Goal: Book appointment/travel/reservation

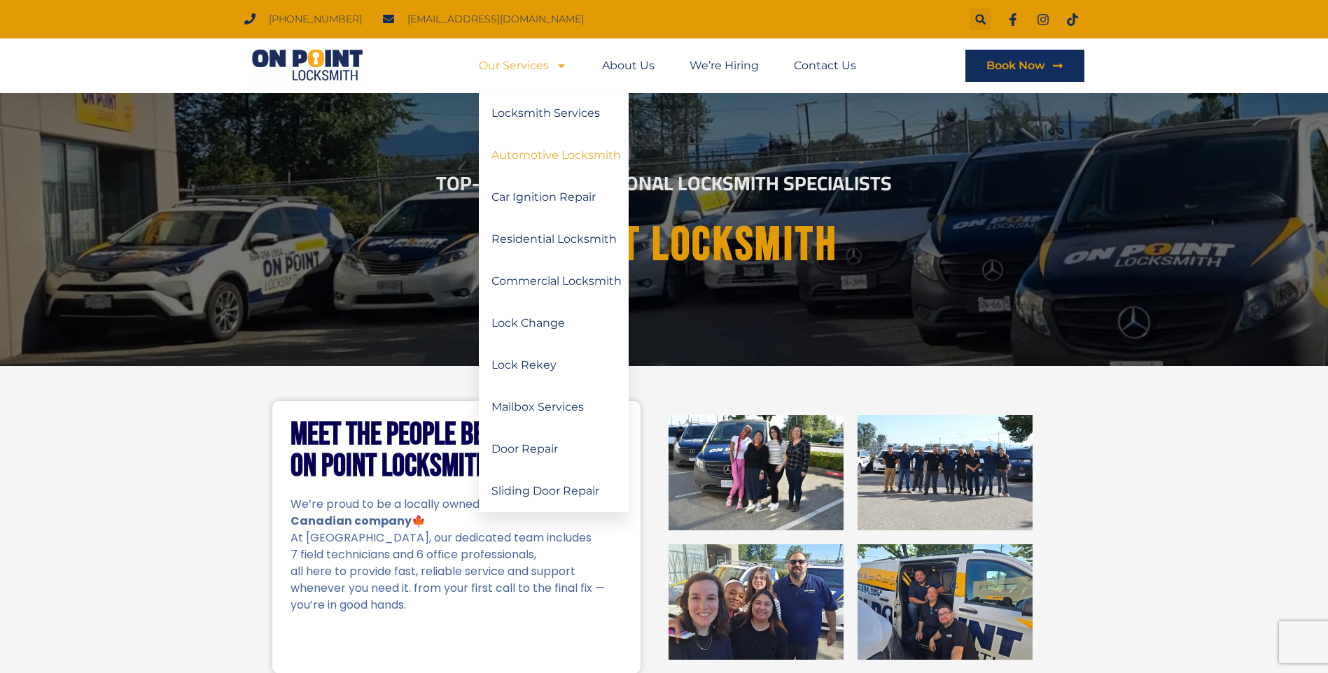
click at [523, 163] on link "Automotive Locksmith" at bounding box center [554, 155] width 150 height 42
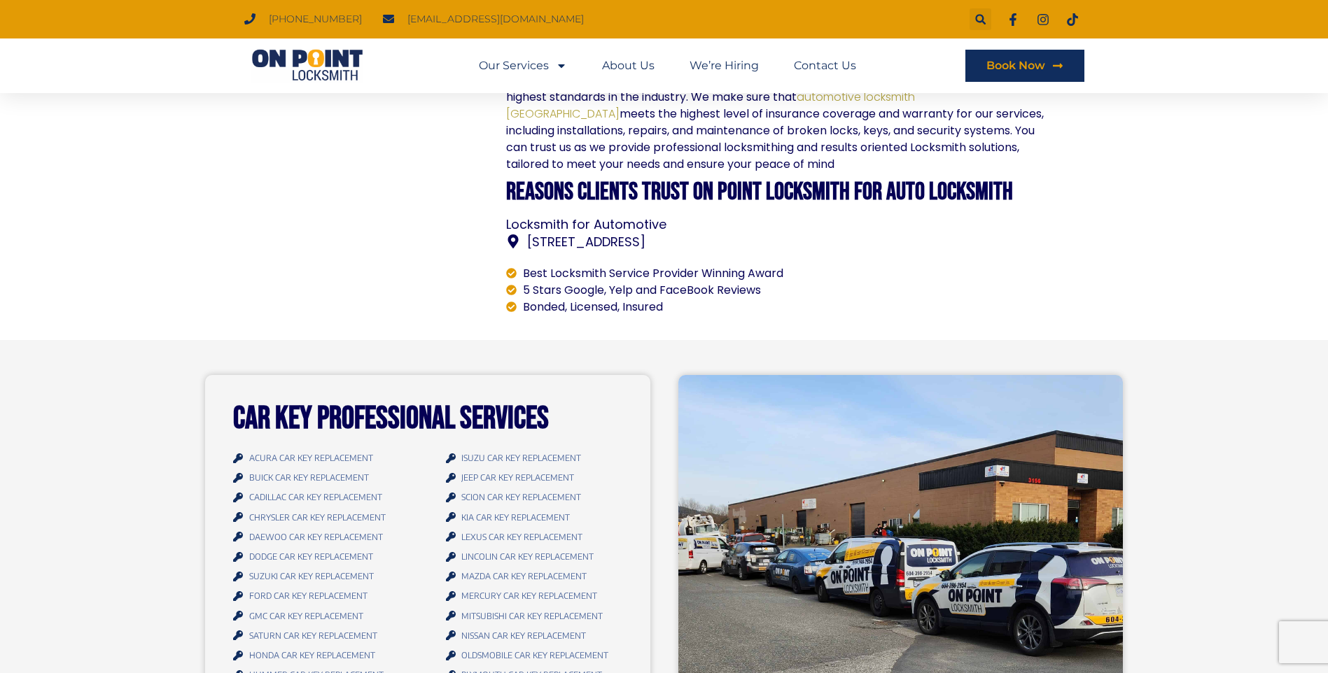
scroll to position [980, 0]
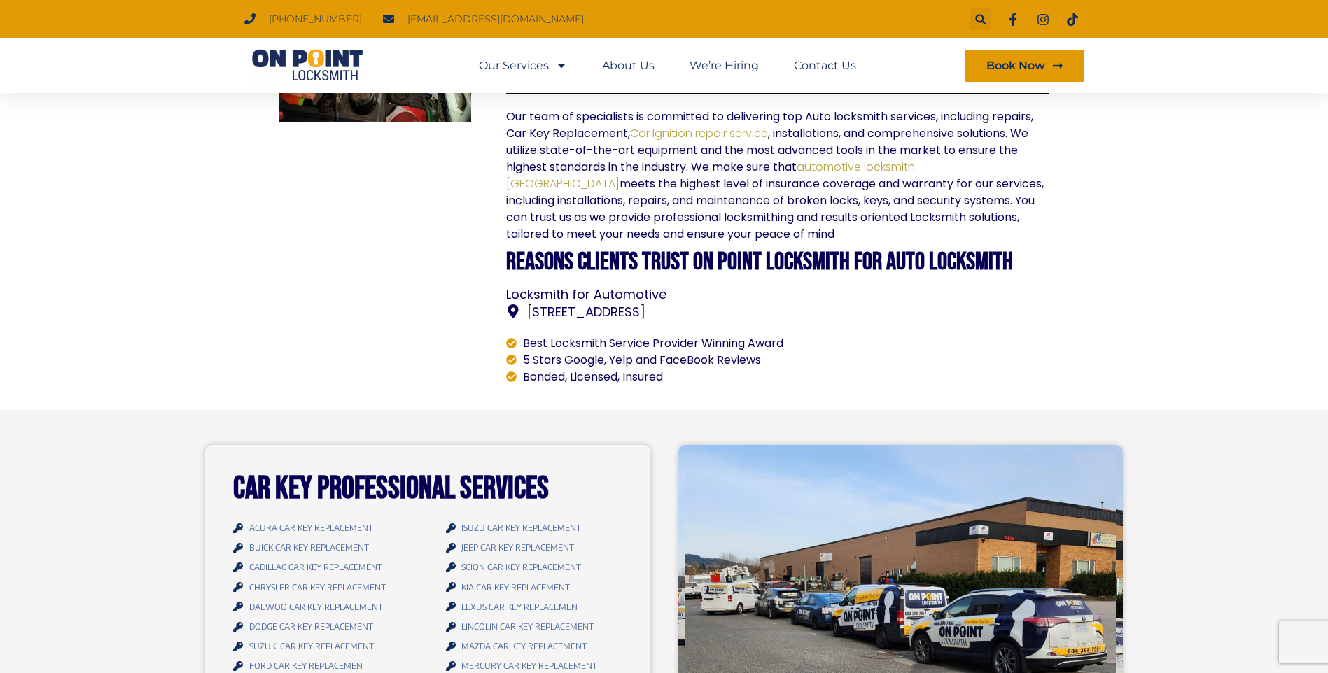
click at [991, 81] on link "Book Now" at bounding box center [1024, 66] width 119 height 32
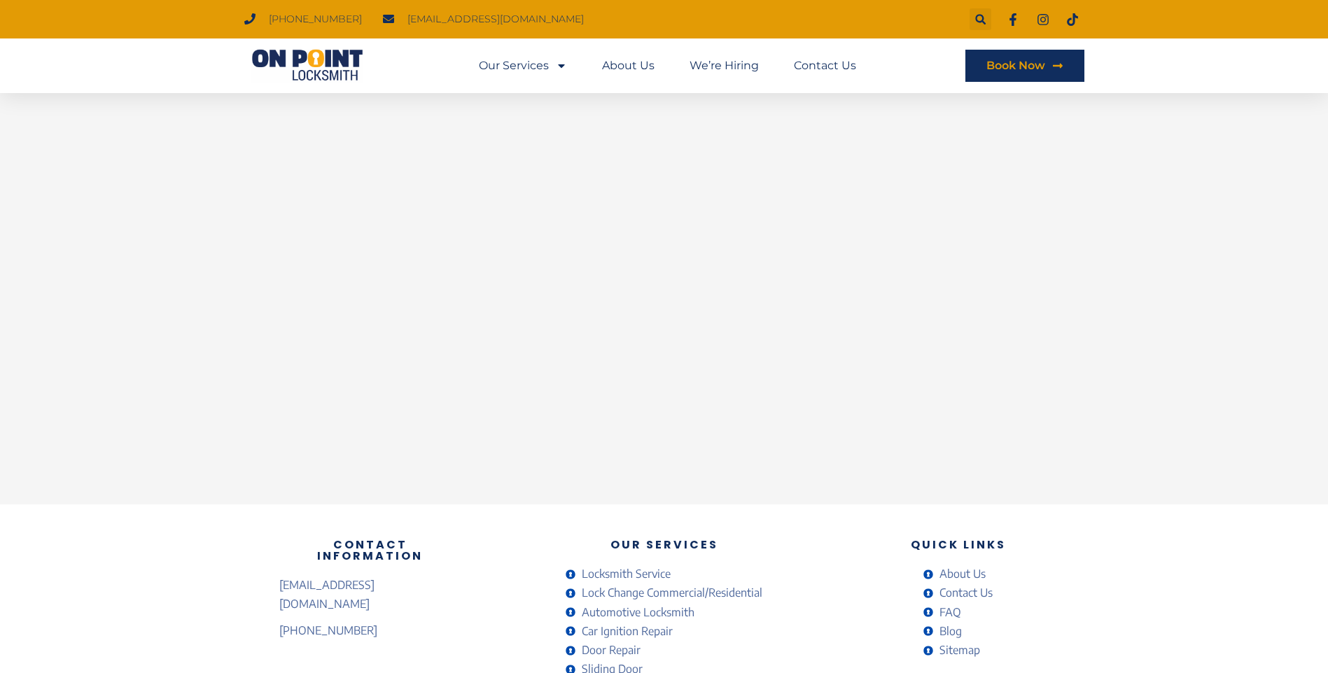
scroll to position [210, 0]
